Goal: Task Accomplishment & Management: Use online tool/utility

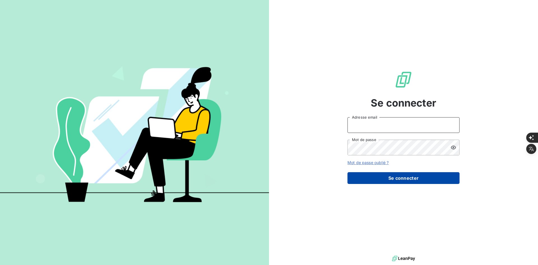
type input "[PERSON_NAME][EMAIL_ADDRESS][DOMAIN_NAME]"
click at [368, 176] on button "Se connecter" at bounding box center [404, 178] width 112 height 12
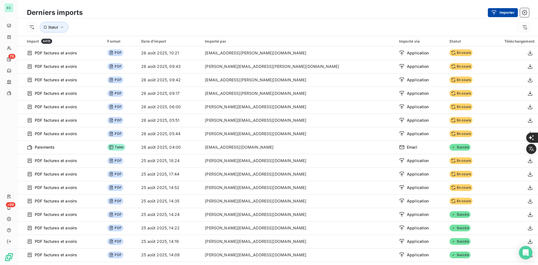
click at [498, 14] on div "button" at bounding box center [495, 13] width 8 height 6
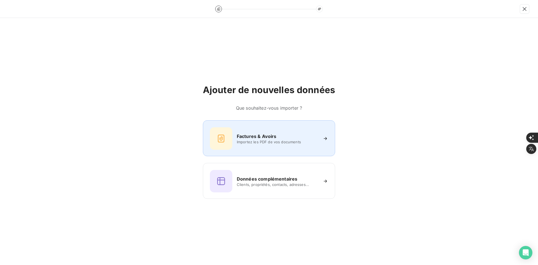
click at [272, 151] on div "Factures & Avoirs Importez les PDF de vos documents" at bounding box center [269, 138] width 132 height 36
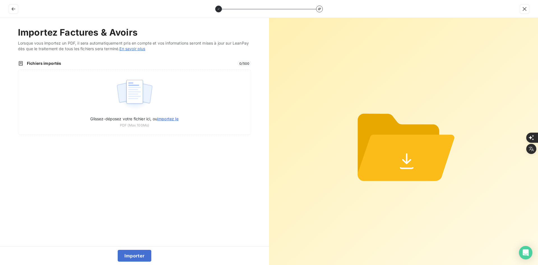
click at [174, 101] on div "Glissez-déposez votre fichier ici, ou importez le PDF (Max 100Mo)" at bounding box center [134, 102] width 233 height 65
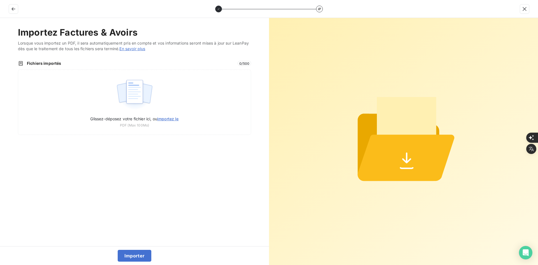
type input "C:\fakepath\FEF-2025-2473.pdf"
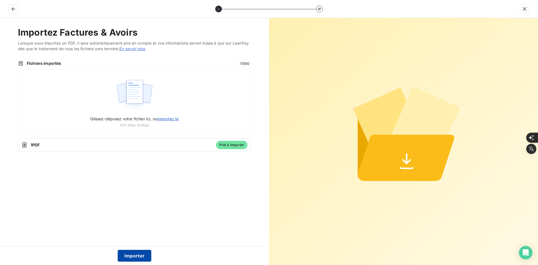
click at [144, 257] on button "Importer" at bounding box center [135, 256] width 34 height 12
